Goal: Information Seeking & Learning: Check status

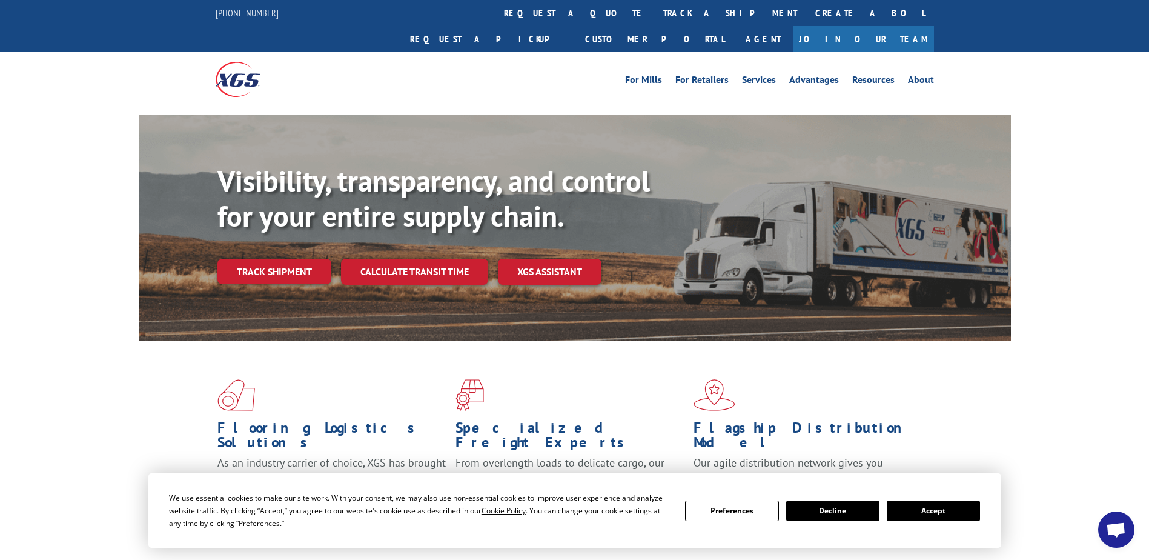
click at [507, 259] on div "Visibility, transparency, and control for your entire supply chain. Track shipm…" at bounding box center [614, 248] width 794 height 169
click at [300, 259] on link "Track shipment" at bounding box center [274, 271] width 114 height 25
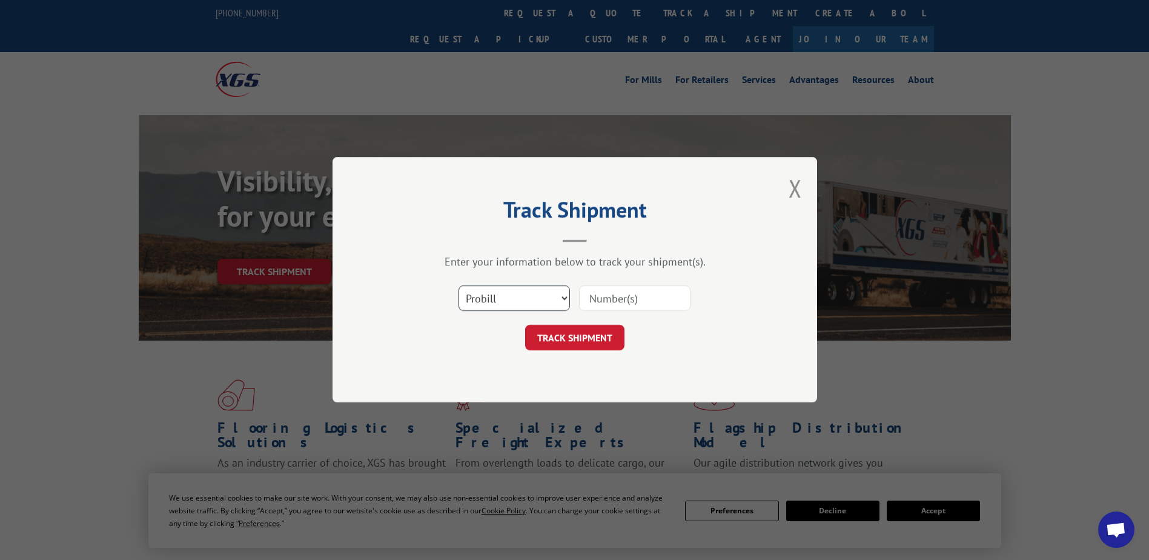
click at [563, 296] on select "Select category... Probill BOL PO" at bounding box center [514, 298] width 111 height 25
select select "bol"
click at [459, 286] on select "Select category... Probill BOL PO" at bounding box center [514, 298] width 111 height 25
click at [606, 304] on input at bounding box center [634, 298] width 111 height 25
click at [617, 299] on input at bounding box center [634, 298] width 111 height 25
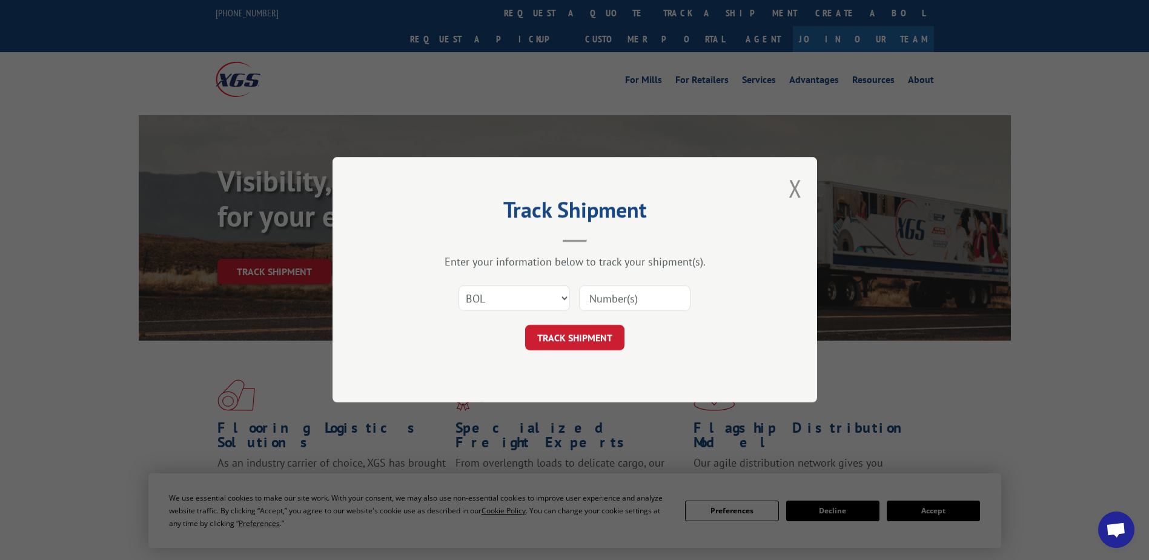
paste input "8641459"
type input "8641459"
click at [608, 339] on button "TRACK SHIPMENT" at bounding box center [574, 337] width 99 height 25
